Goal: Use online tool/utility: Utilize a website feature to perform a specific function

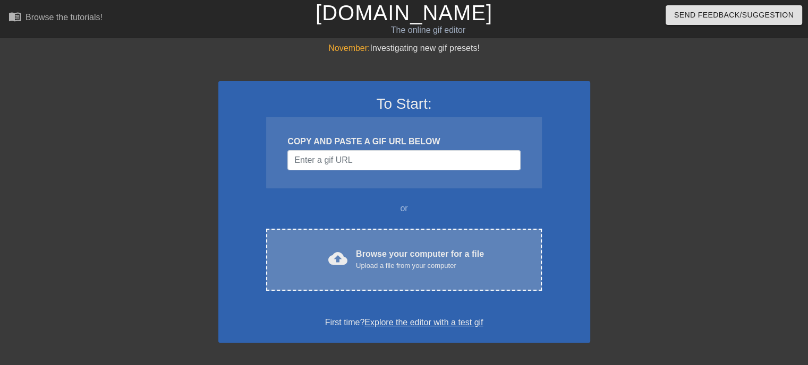
click at [364, 250] on div "Browse your computer for a file Upload a file from your computer" at bounding box center [420, 259] width 128 height 23
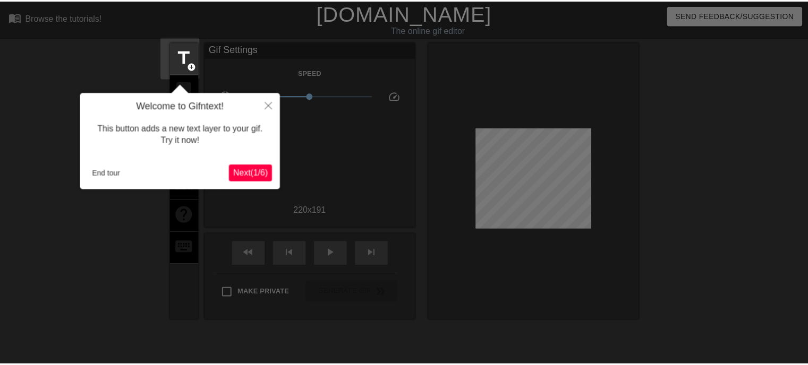
scroll to position [25, 0]
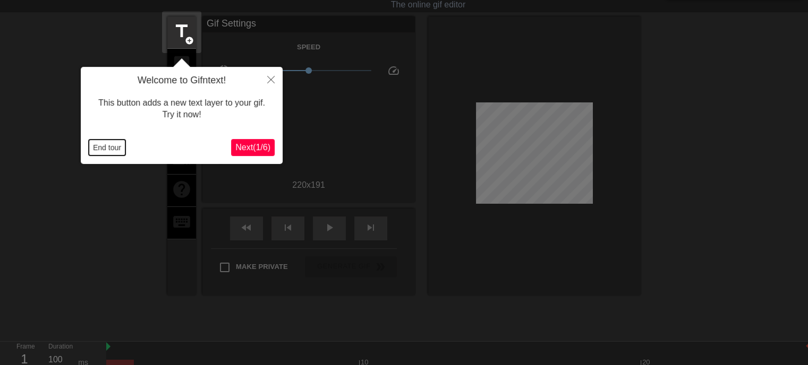
click at [108, 150] on button "End tour" at bounding box center [107, 148] width 37 height 16
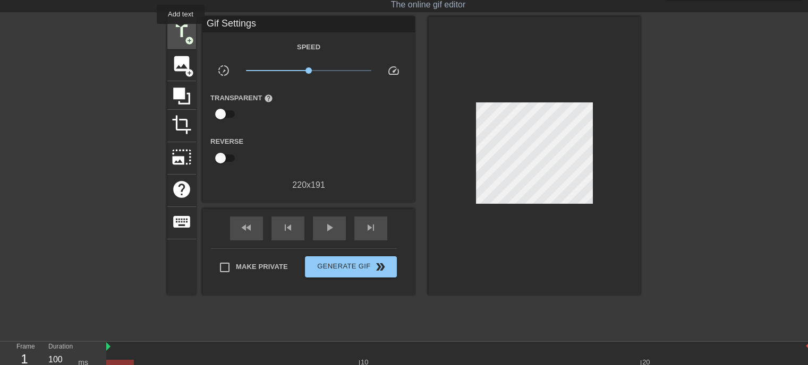
click at [181, 31] on span "title" at bounding box center [182, 31] width 20 height 20
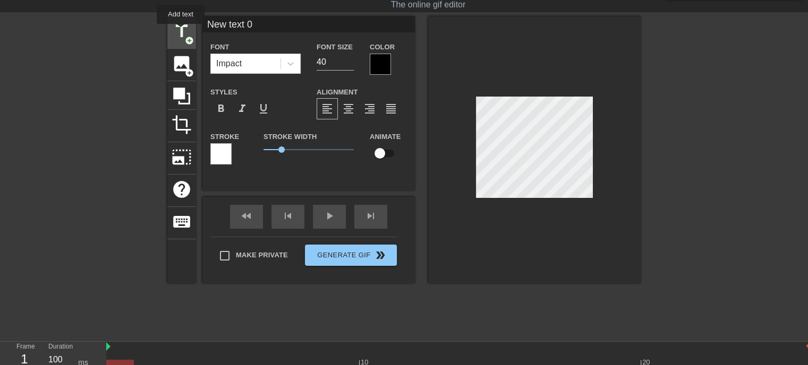
click at [181, 31] on span "title" at bounding box center [182, 31] width 20 height 20
click at [288, 65] on icon at bounding box center [290, 63] width 11 height 11
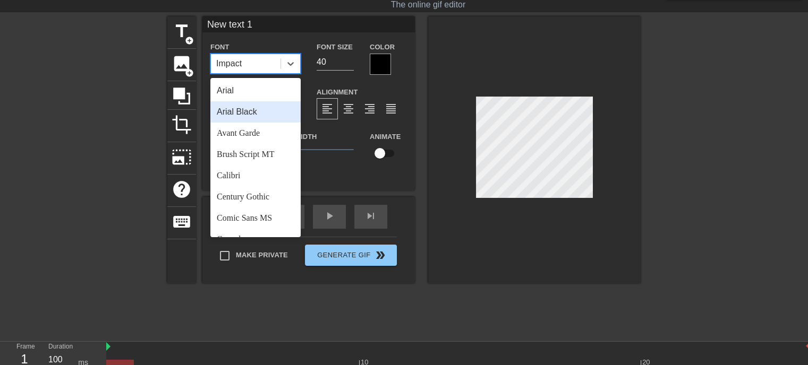
click at [241, 115] on div "Arial Black" at bounding box center [255, 111] width 90 height 21
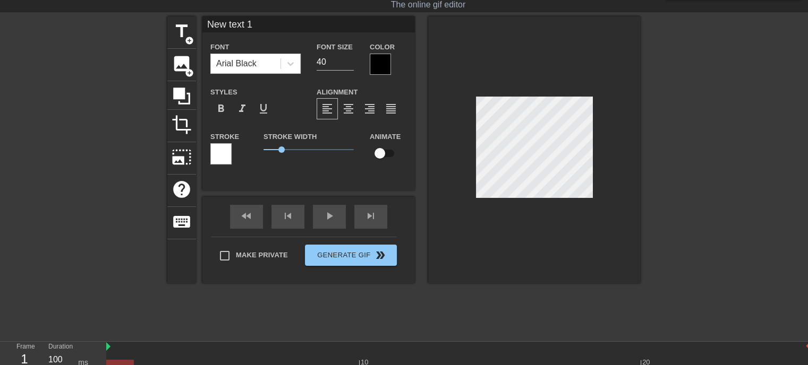
type input "New tex 1"
type textarea "New tex 1"
type input "New tex1"
type textarea "New tex1"
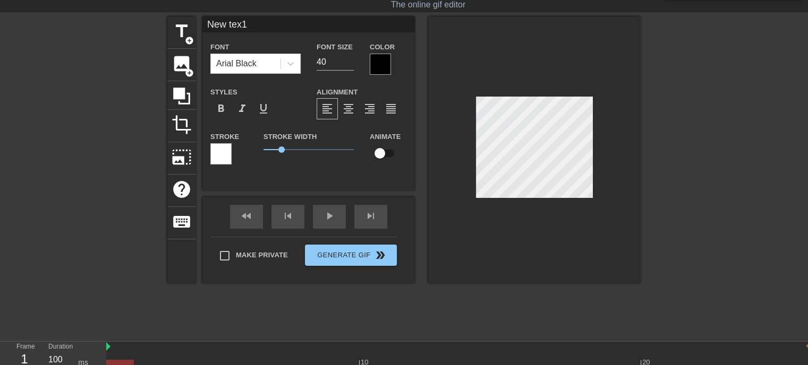
type input "New tex"
type textarea "New tex"
click at [239, 25] on input "New tex" at bounding box center [308, 24] width 212 height 16
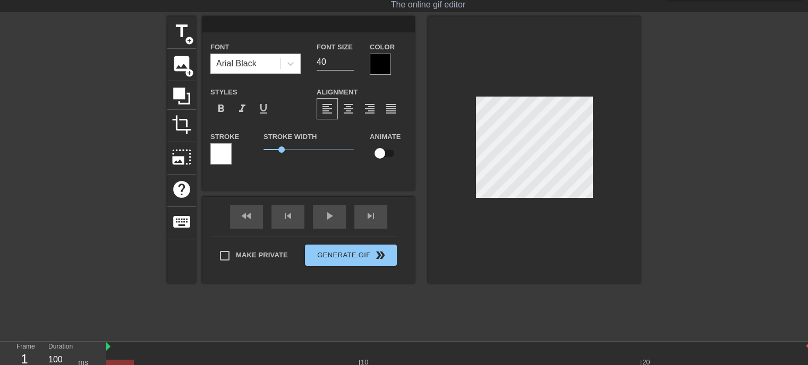
type input "New text 0"
click at [317, 61] on input "40" at bounding box center [335, 62] width 37 height 17
type input "30"
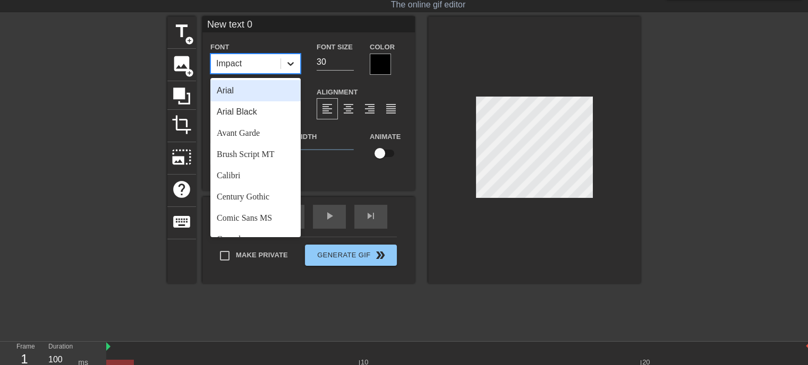
click at [296, 64] on div at bounding box center [290, 63] width 19 height 19
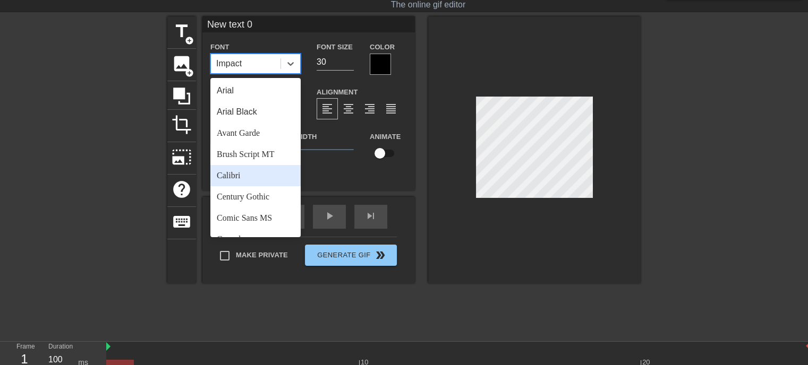
click at [232, 180] on div "Calibri" at bounding box center [255, 175] width 90 height 21
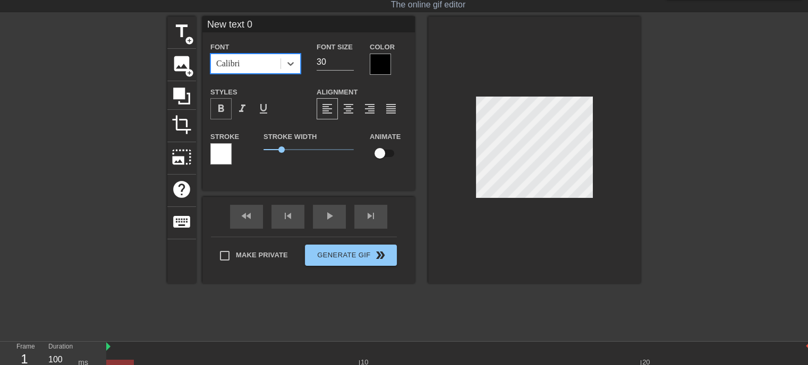
click at [221, 101] on div "format_bold" at bounding box center [220, 108] width 21 height 21
drag, startPoint x: 280, startPoint y: 150, endPoint x: 240, endPoint y: 149, distance: 39.9
click at [240, 149] on div "Stroke Stroke Width 0 Animate" at bounding box center [308, 152] width 212 height 44
click at [234, 24] on input "New text 0" at bounding box center [308, 24] width 212 height 16
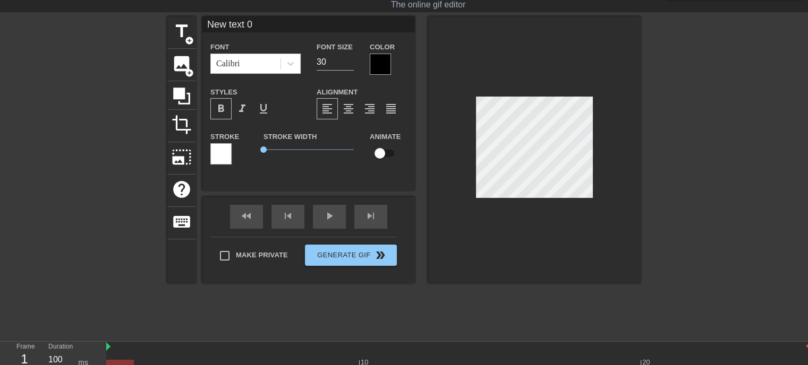
click at [234, 24] on input "New text 0" at bounding box center [308, 24] width 212 height 16
click at [190, 26] on span "title" at bounding box center [182, 31] width 20 height 20
type input "New text 2"
type input "40"
click at [290, 70] on div at bounding box center [290, 63] width 19 height 19
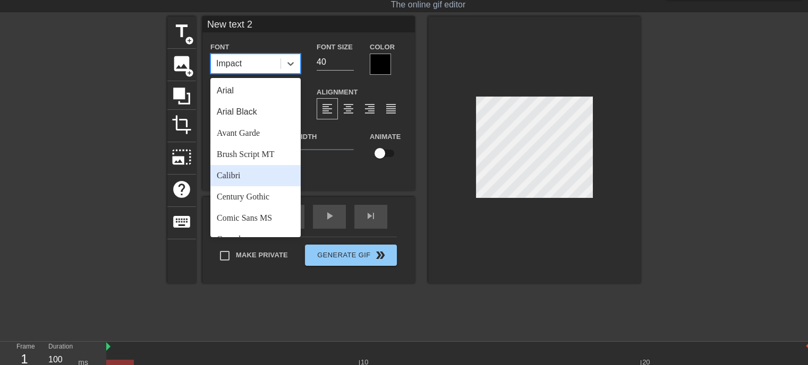
click at [249, 174] on div "Calibri" at bounding box center [255, 175] width 90 height 21
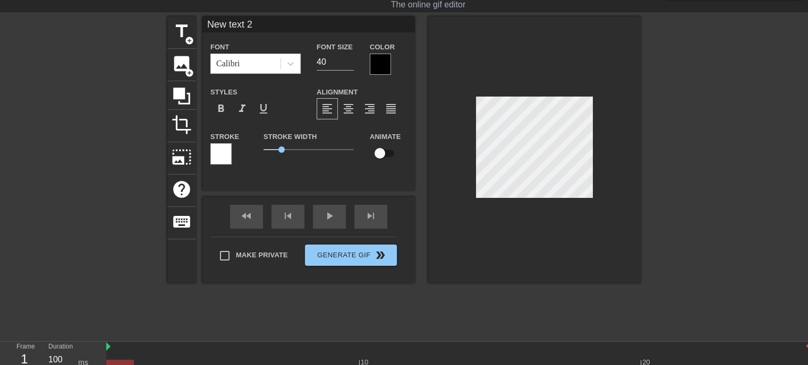
click at [222, 22] on input "New text 2" at bounding box center [308, 24] width 212 height 16
type input "love femmedior"
drag, startPoint x: 282, startPoint y: 148, endPoint x: 252, endPoint y: 147, distance: 30.3
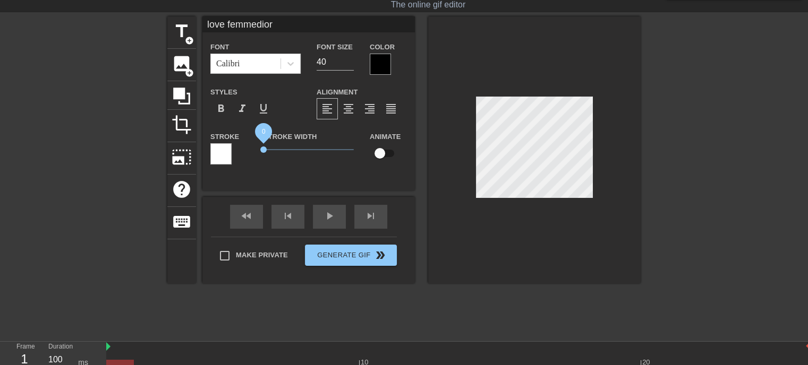
click at [252, 147] on div "Stroke Stroke Width 0 Animate" at bounding box center [308, 152] width 212 height 44
click at [317, 62] on input "40" at bounding box center [335, 62] width 37 height 17
type input "30"
click at [215, 108] on span "format_bold" at bounding box center [221, 109] width 13 height 13
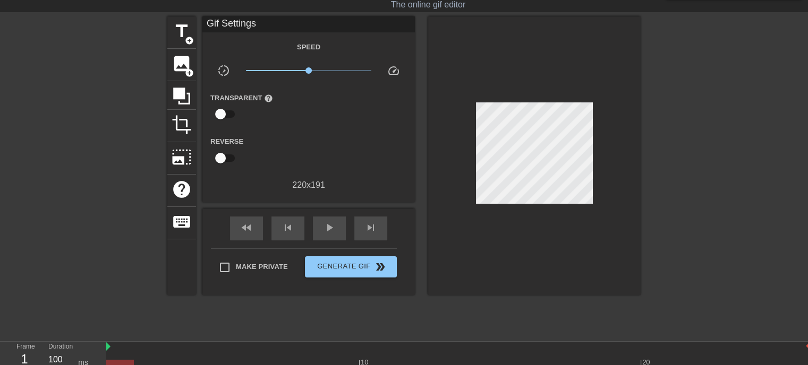
click at [584, 39] on div at bounding box center [534, 155] width 212 height 279
click at [582, 57] on div at bounding box center [534, 155] width 212 height 279
click at [549, 88] on div at bounding box center [534, 155] width 212 height 279
click at [559, 55] on div at bounding box center [534, 155] width 212 height 279
click at [334, 269] on span "Generate Gif double_arrow" at bounding box center [350, 267] width 83 height 13
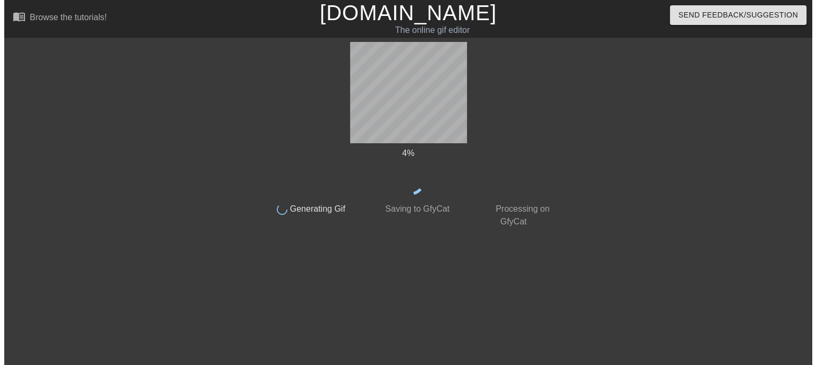
scroll to position [0, 0]
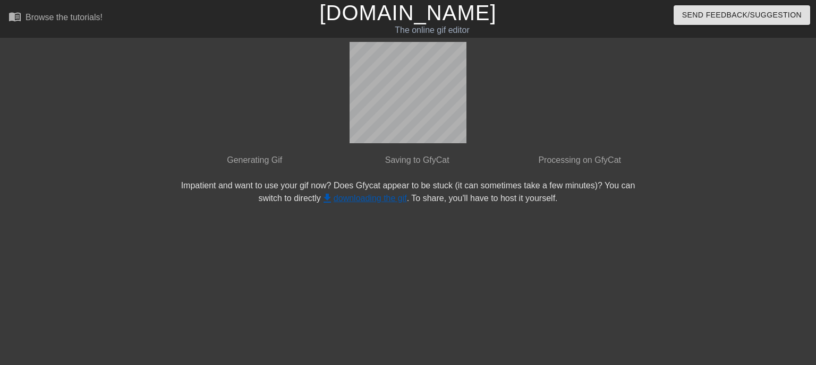
click at [389, 198] on link "get_app downloading the gif" at bounding box center [364, 198] width 86 height 9
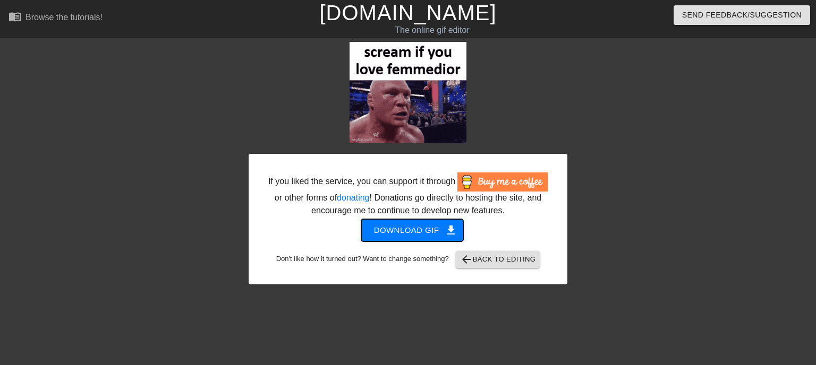
click at [396, 229] on span "Download gif get_app" at bounding box center [412, 231] width 77 height 14
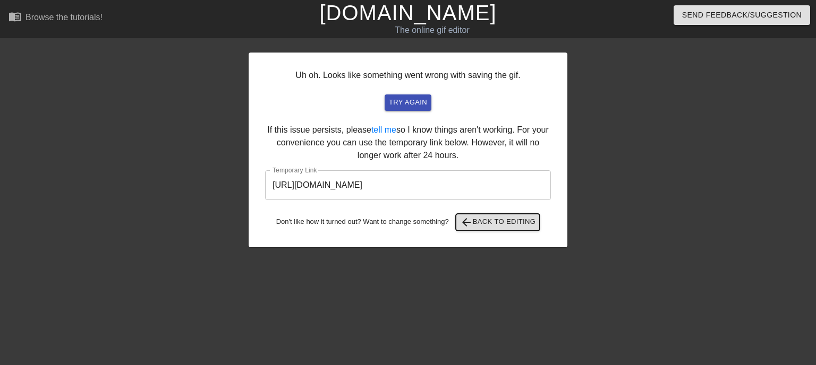
click at [475, 220] on span "arrow_back Back to Editing" at bounding box center [498, 222] width 76 height 13
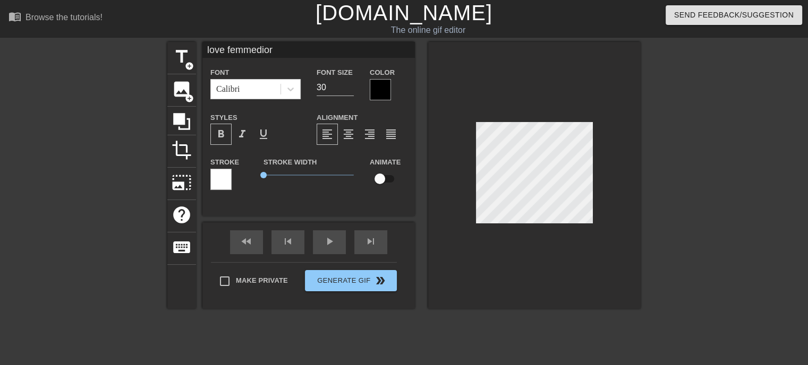
click at [260, 47] on input "love femmedior" at bounding box center [308, 50] width 212 height 16
type input "love i9bonsai"
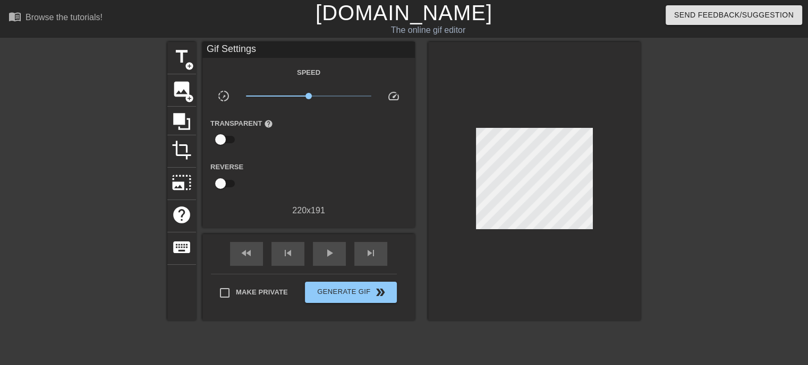
click at [634, 108] on div at bounding box center [534, 181] width 212 height 279
click at [380, 294] on span "double_arrow" at bounding box center [380, 292] width 13 height 13
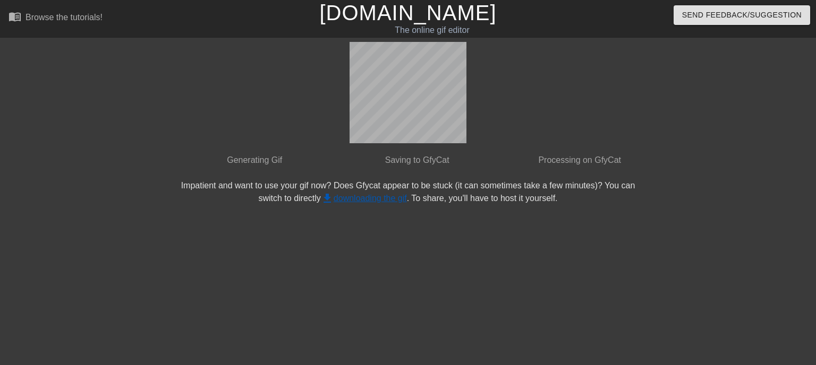
click at [369, 201] on link "get_app downloading the gif" at bounding box center [364, 198] width 86 height 9
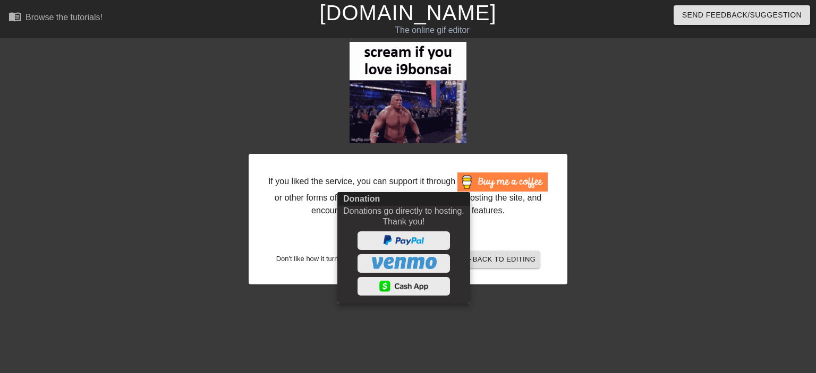
click at [500, 241] on div at bounding box center [408, 186] width 816 height 373
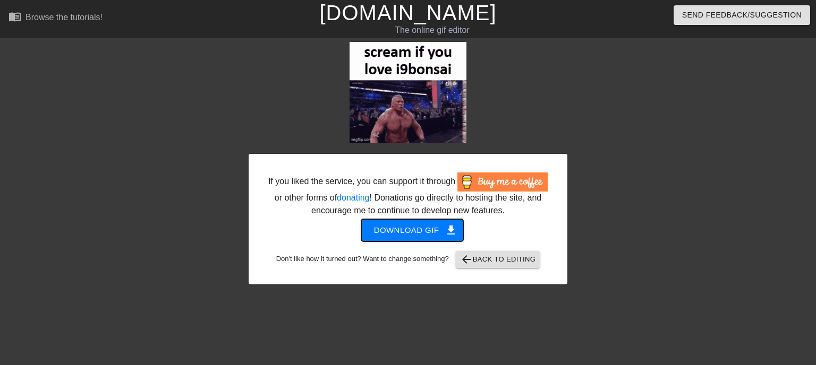
click at [420, 225] on span "Download gif get_app" at bounding box center [412, 231] width 77 height 14
